Goal: Task Accomplishment & Management: Manage account settings

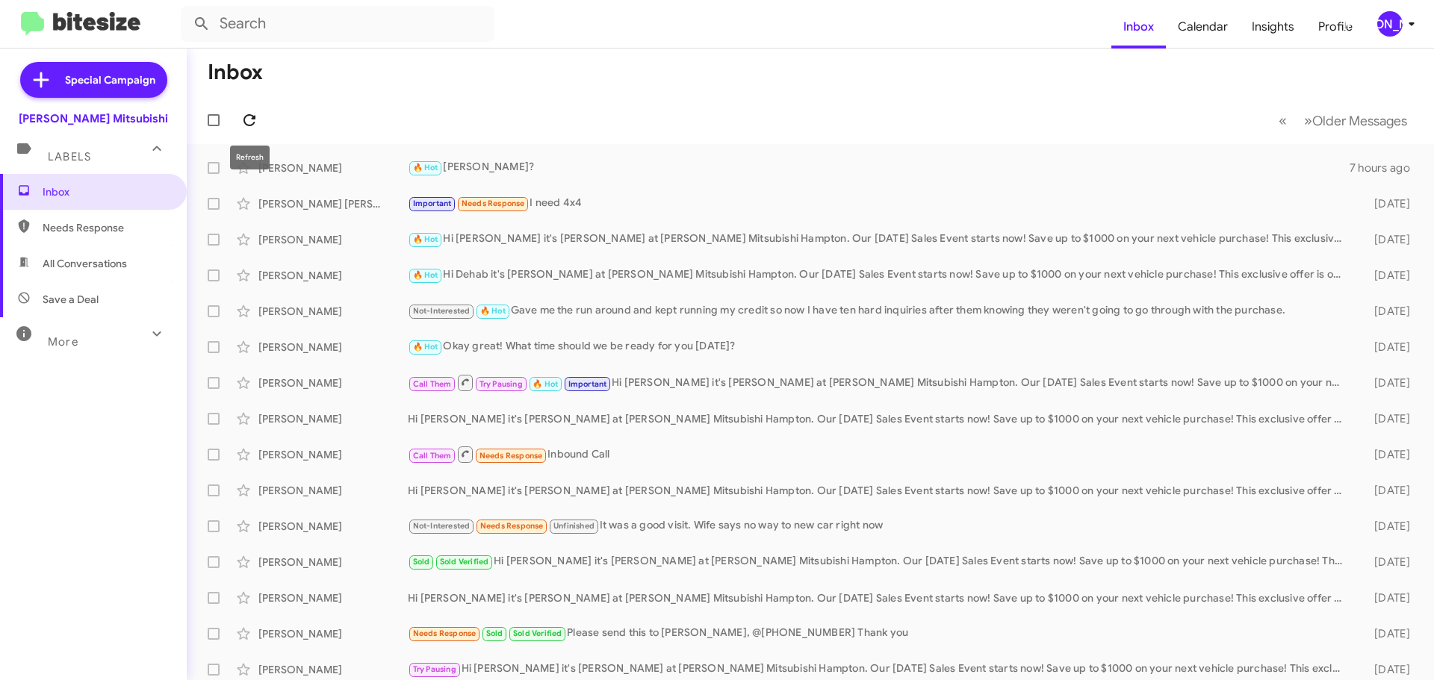
click at [249, 121] on icon at bounding box center [249, 120] width 18 height 18
click at [1370, 21] on button "[PERSON_NAME]" at bounding box center [1390, 23] width 53 height 25
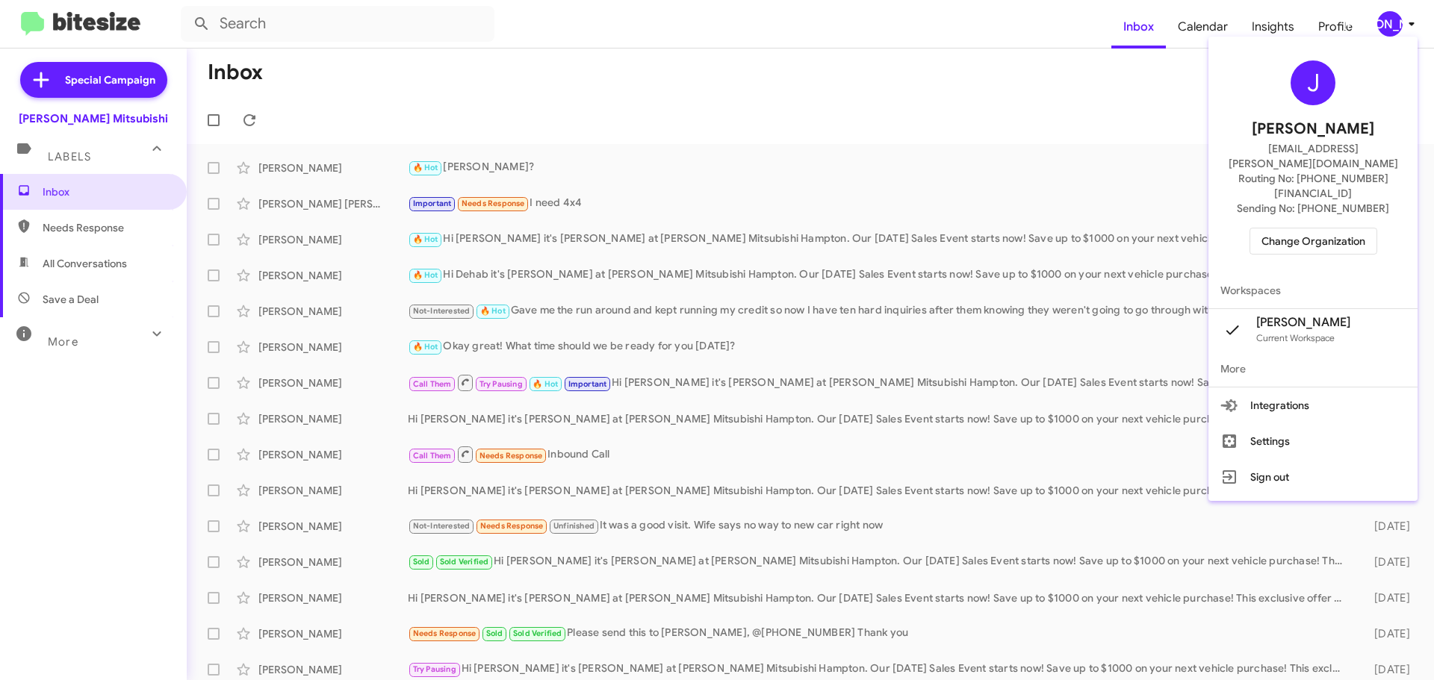
click at [1341, 228] on span "Change Organization" at bounding box center [1313, 240] width 104 height 25
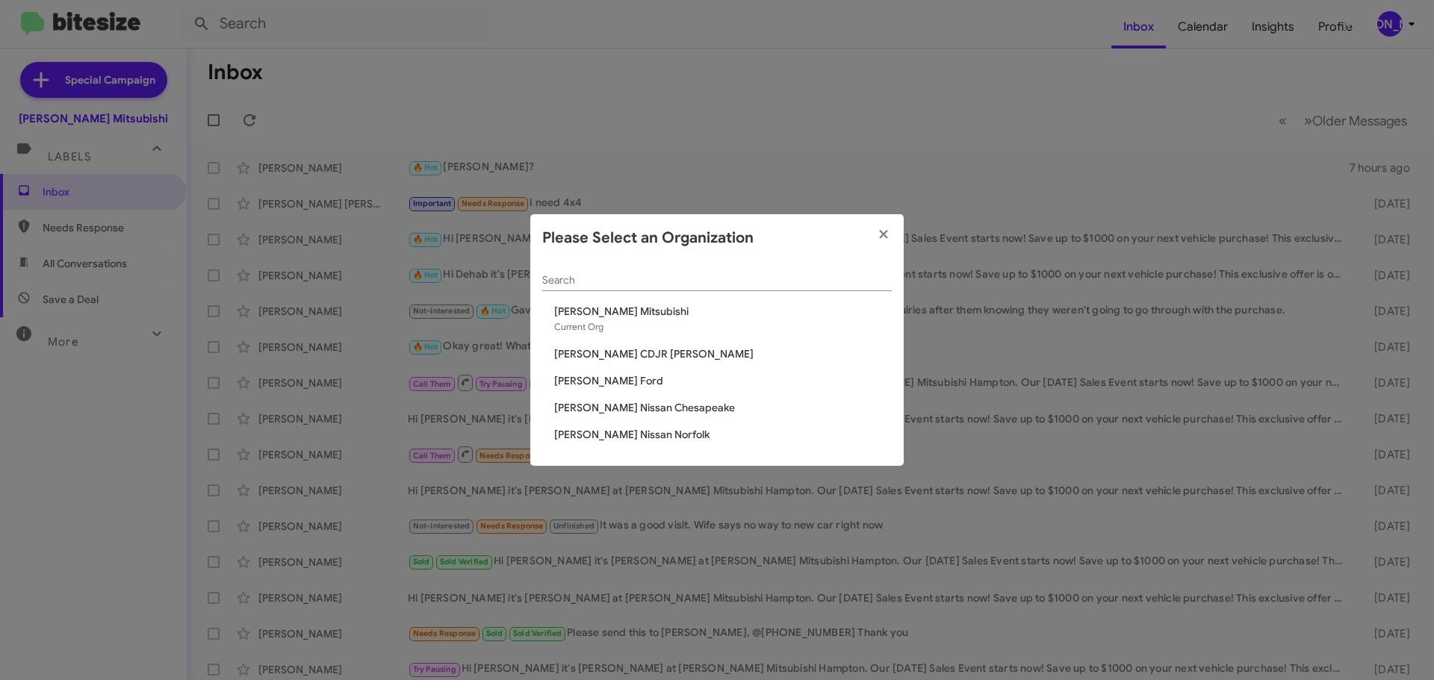
click at [609, 352] on span "[PERSON_NAME] CDJR [PERSON_NAME]" at bounding box center [723, 353] width 338 height 15
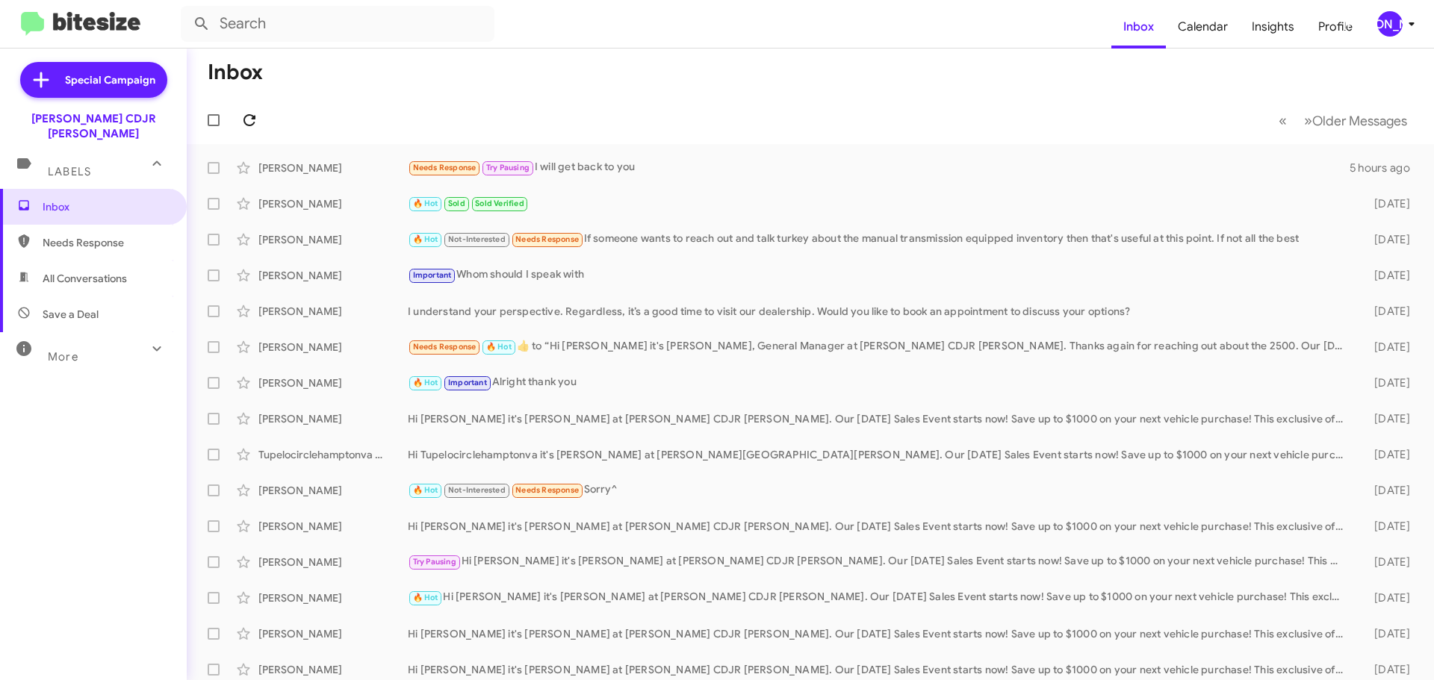
click at [244, 109] on button at bounding box center [249, 120] width 30 height 30
